Goal: Navigation & Orientation: Find specific page/section

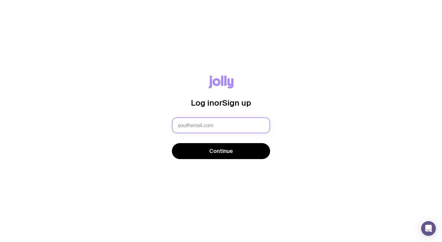
click at [187, 132] on input "text" at bounding box center [221, 125] width 98 height 16
type input "[PERSON_NAME][EMAIL_ADDRESS][DOMAIN_NAME]"
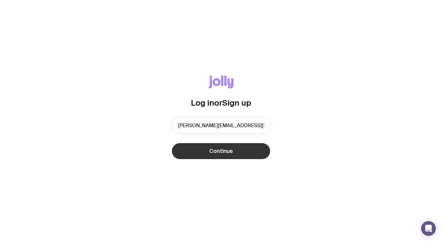
click at [206, 148] on button "Continue" at bounding box center [221, 151] width 98 height 16
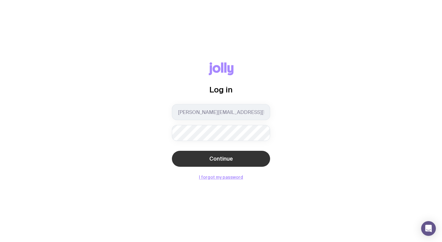
click at [236, 151] on button "Continue" at bounding box center [221, 159] width 98 height 16
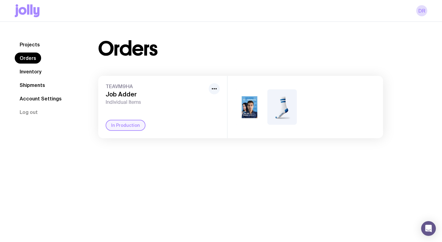
click at [135, 109] on div "TEAVM9HA Job Adder Individual Items In Production" at bounding box center [162, 107] width 129 height 62
click at [129, 124] on div "In Production" at bounding box center [126, 125] width 40 height 11
click at [214, 87] on icon "button" at bounding box center [213, 88] width 7 height 7
click at [174, 118] on div "TEAVM9HA Job Adder Individual Items Rename In Production" at bounding box center [162, 107] width 129 height 62
click at [115, 108] on div "TEAVM9HA Job Adder Individual Items Rename In Production" at bounding box center [162, 107] width 129 height 62
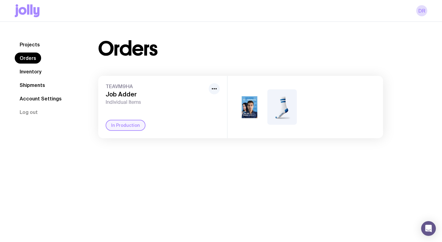
click at [121, 127] on div "In Production" at bounding box center [126, 125] width 40 height 11
click at [269, 98] on img at bounding box center [281, 106] width 29 height 35
click at [252, 104] on img at bounding box center [249, 106] width 29 height 35
click at [269, 105] on img at bounding box center [281, 106] width 29 height 35
click at [213, 92] on icon "button" at bounding box center [213, 88] width 7 height 7
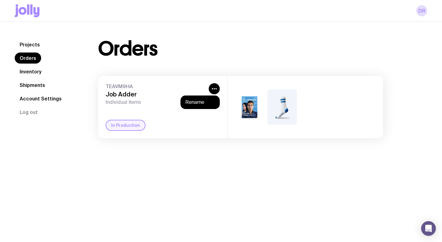
click at [148, 107] on div "TEAVM9HA Job Adder Individual Items Rename In Production" at bounding box center [162, 107] width 129 height 62
click at [29, 74] on link "Inventory" at bounding box center [31, 71] width 32 height 11
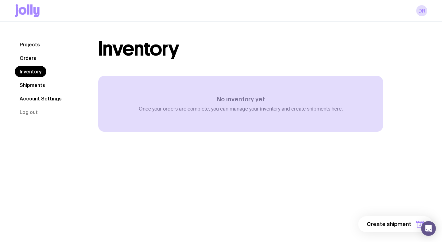
click at [30, 86] on link "Shipments" at bounding box center [32, 84] width 35 height 11
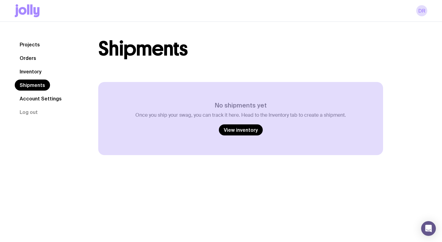
click at [34, 56] on link "Orders" at bounding box center [28, 57] width 26 height 11
